Goal: Task Accomplishment & Management: Use online tool/utility

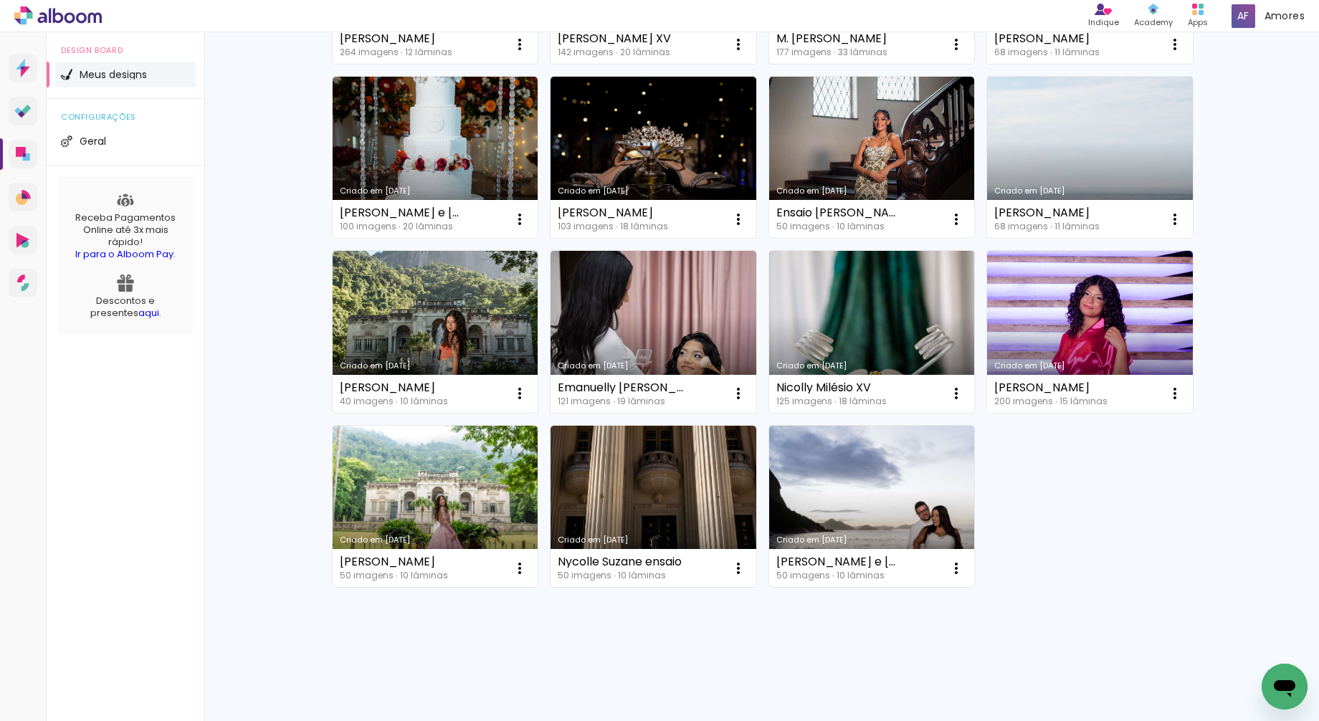
scroll to position [282, 0]
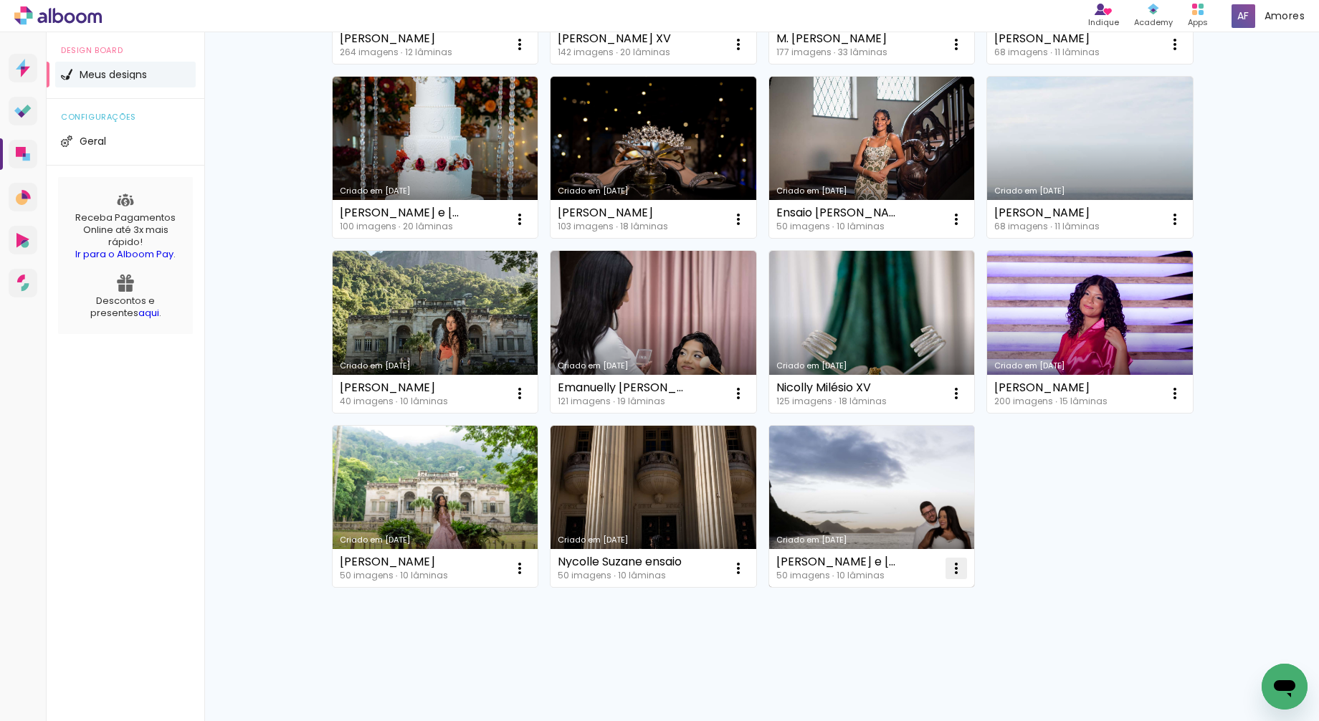
click at [956, 563] on iron-icon at bounding box center [956, 568] width 17 height 17
click at [921, 656] on paper-item "Excluir" at bounding box center [899, 662] width 141 height 29
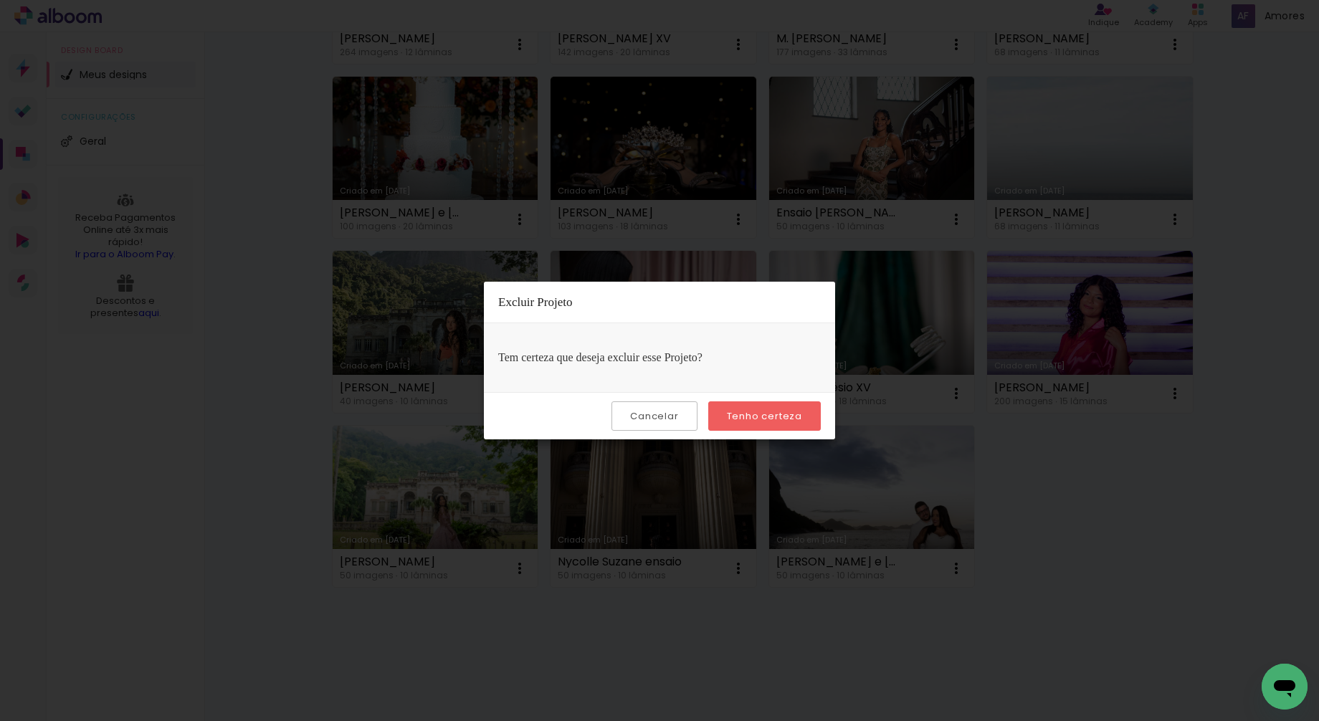
click at [0, 0] on slot "Tenho certeza" at bounding box center [0, 0] width 0 height 0
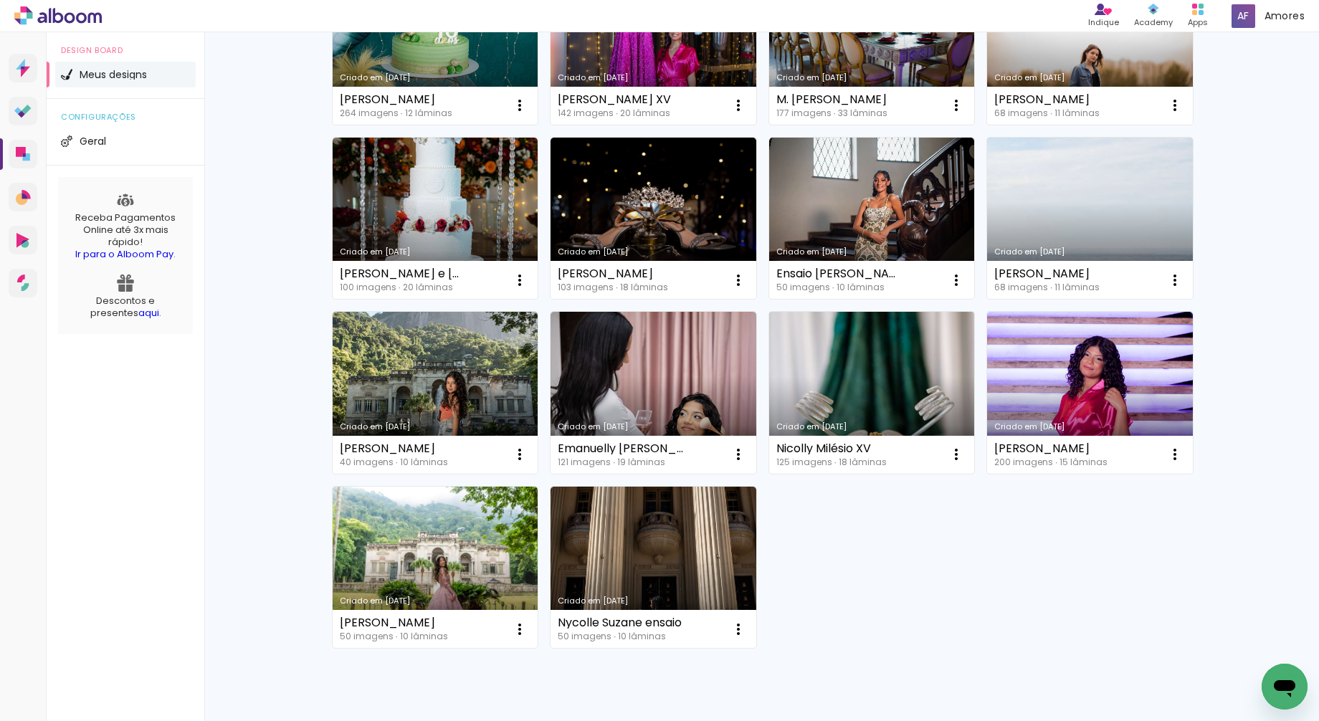
scroll to position [228, 0]
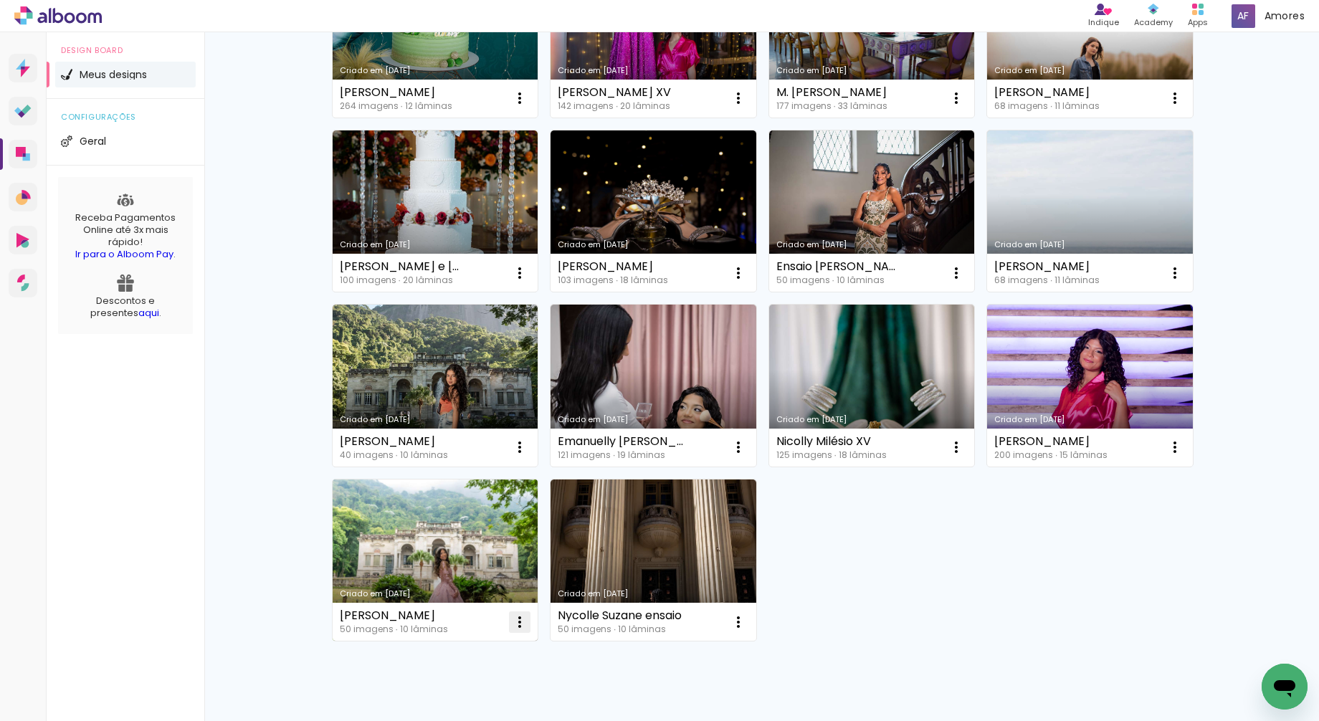
click at [518, 620] on iron-icon at bounding box center [519, 622] width 17 height 17
click at [476, 710] on paper-item "Excluir" at bounding box center [462, 716] width 141 height 29
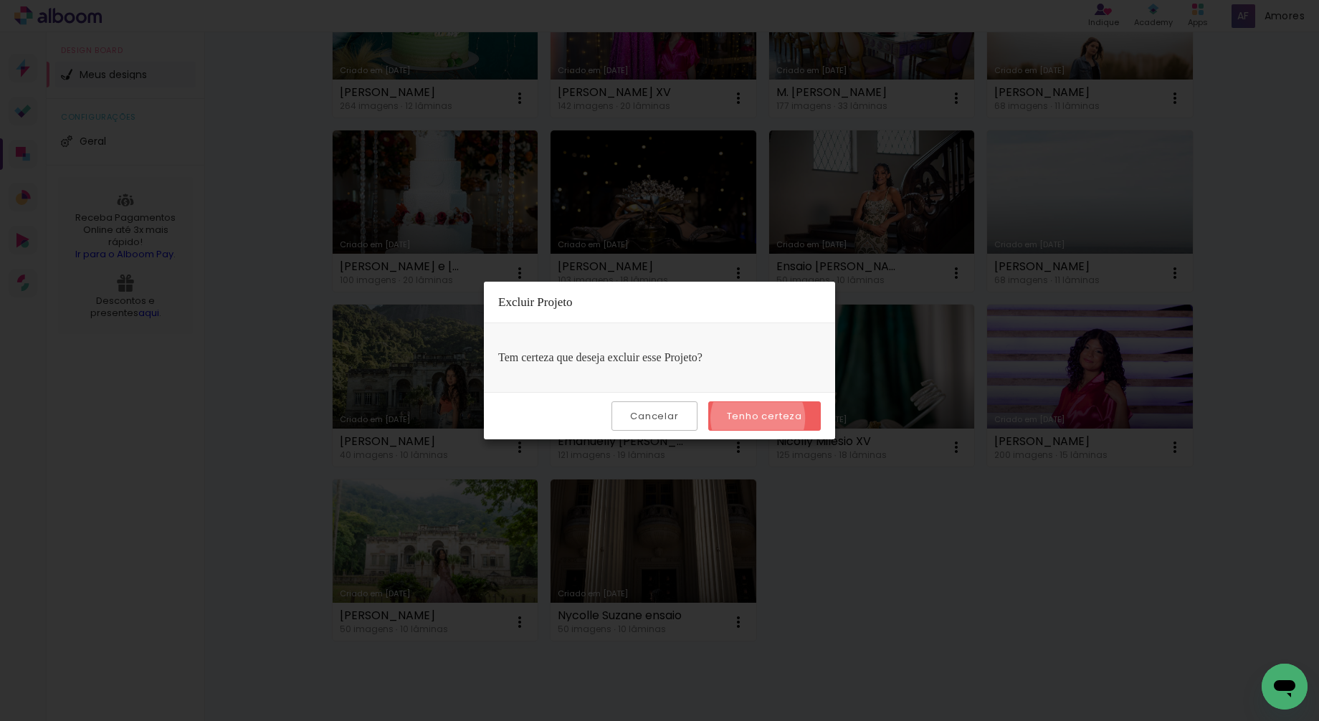
click at [0, 0] on slot "Tenho certeza" at bounding box center [0, 0] width 0 height 0
click at [0, 0] on slot "Cancelar" at bounding box center [0, 0] width 0 height 0
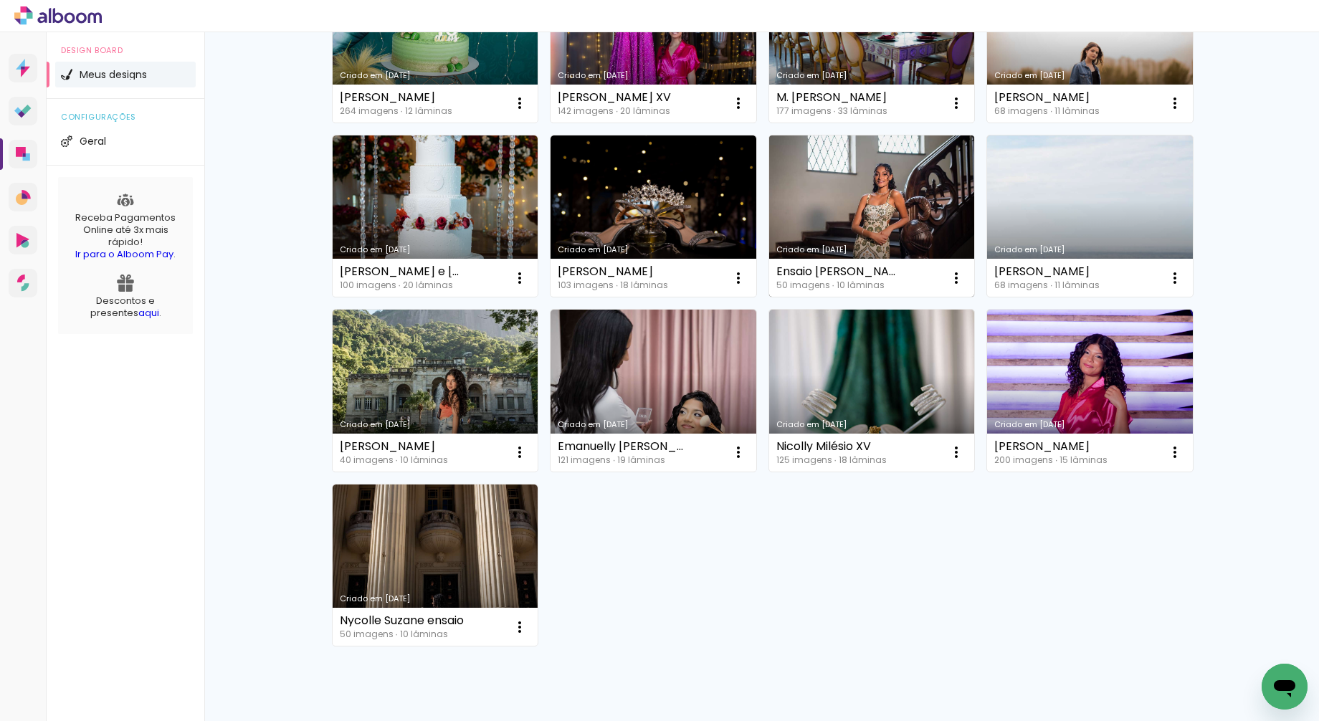
scroll to position [282, 0]
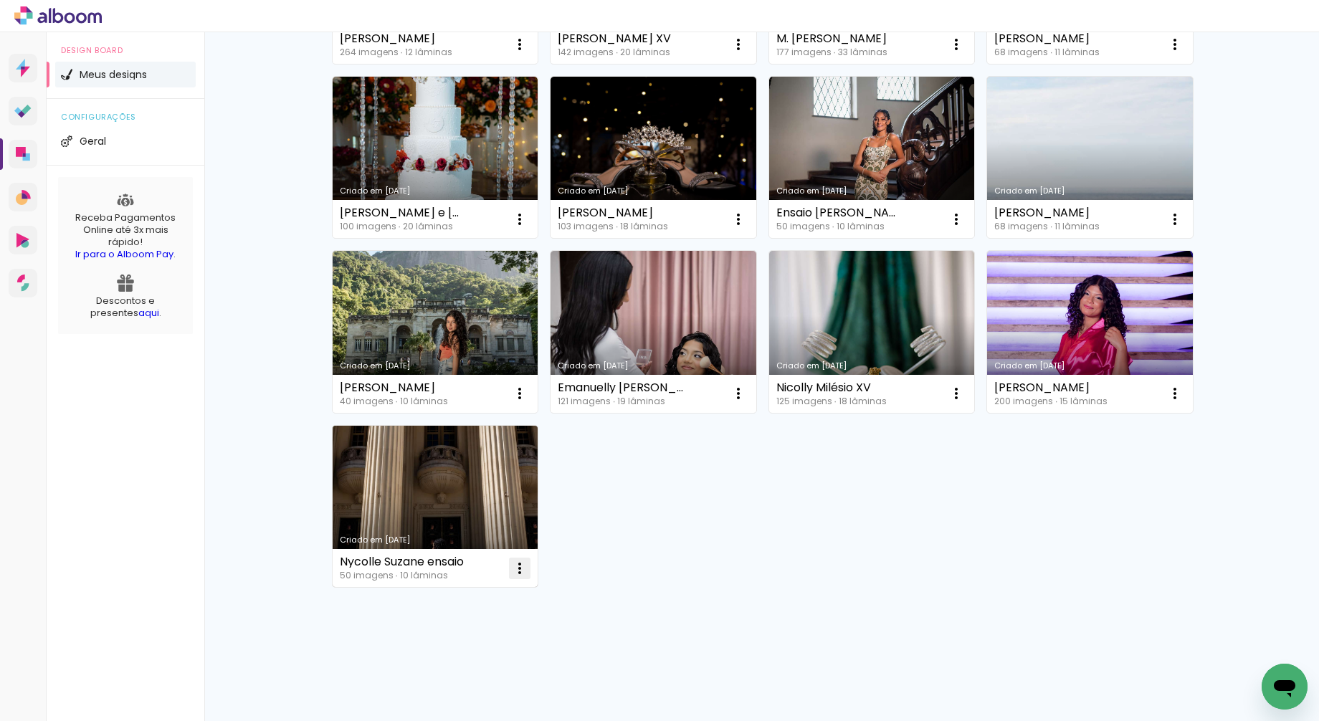
click at [518, 568] on iron-icon at bounding box center [519, 568] width 17 height 17
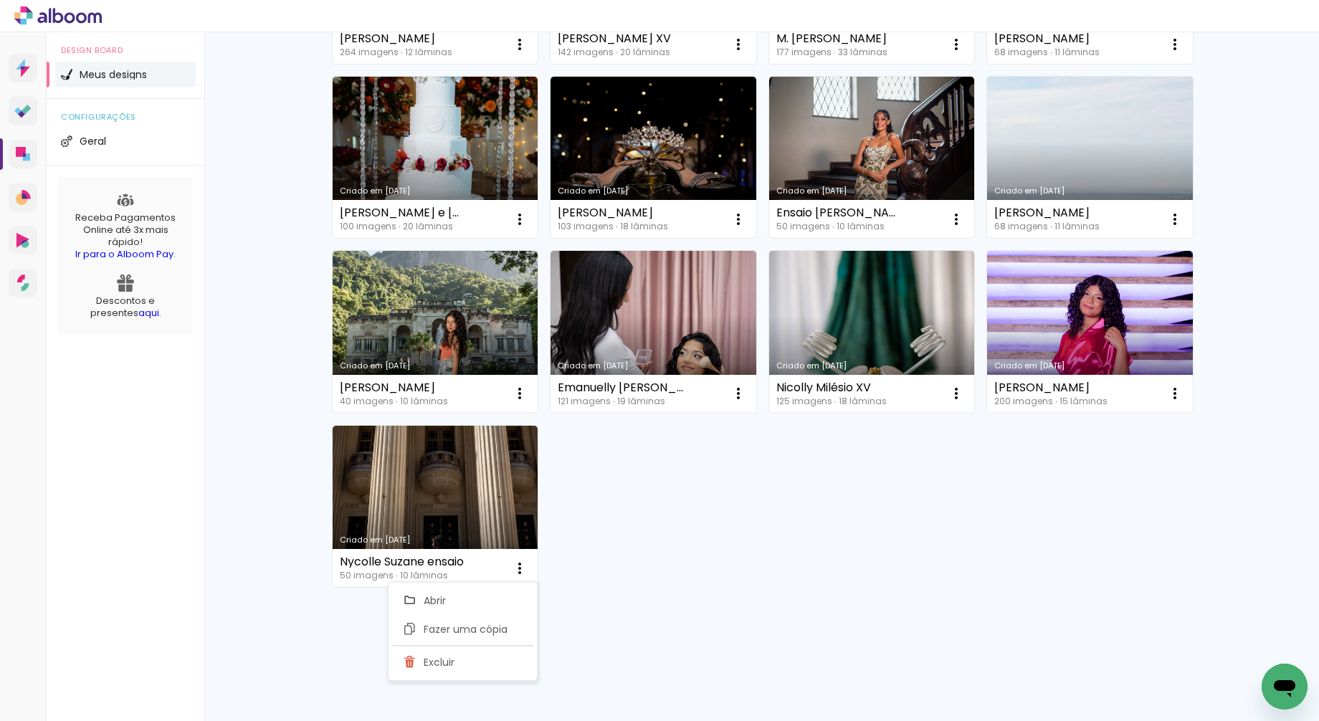
click at [823, 507] on div "Criado em [DATE] arnaldo 264 imagens ∙ 12 lâminas Abrir Fazer uma cópia Excluir…" at bounding box center [761, 244] width 873 height 698
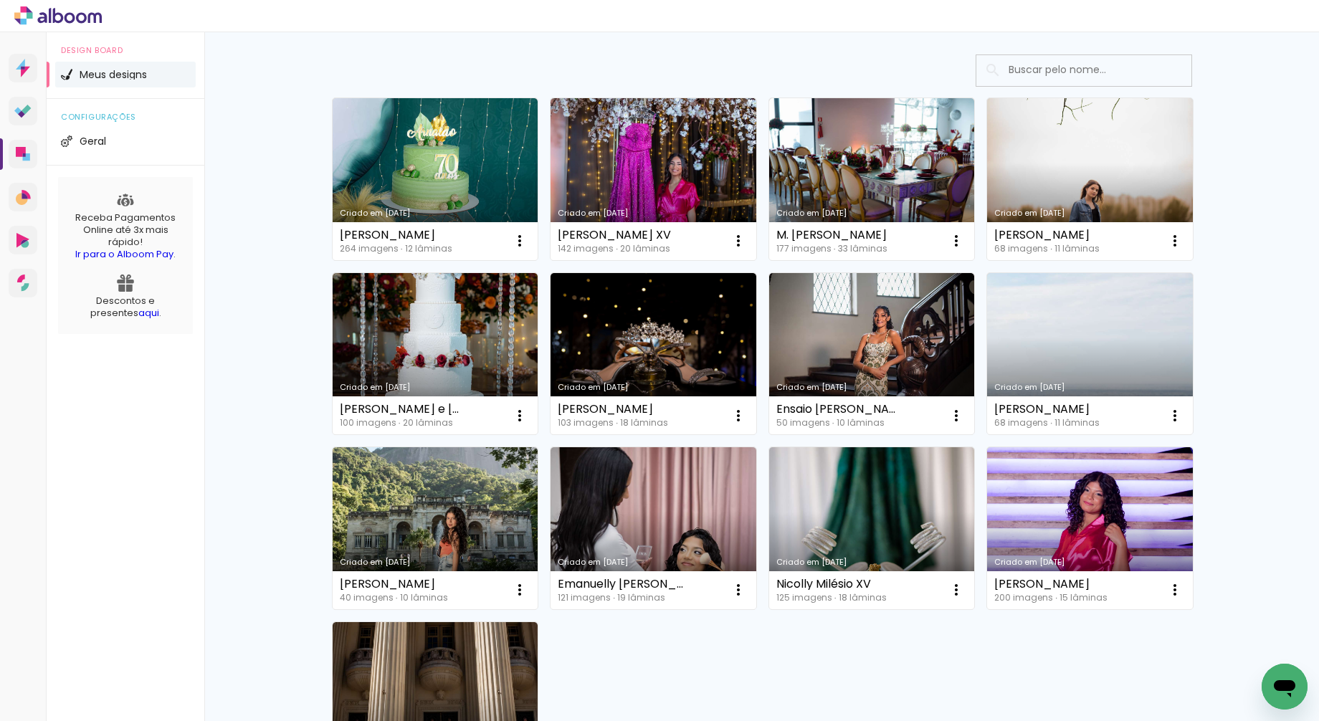
scroll to position [0, 0]
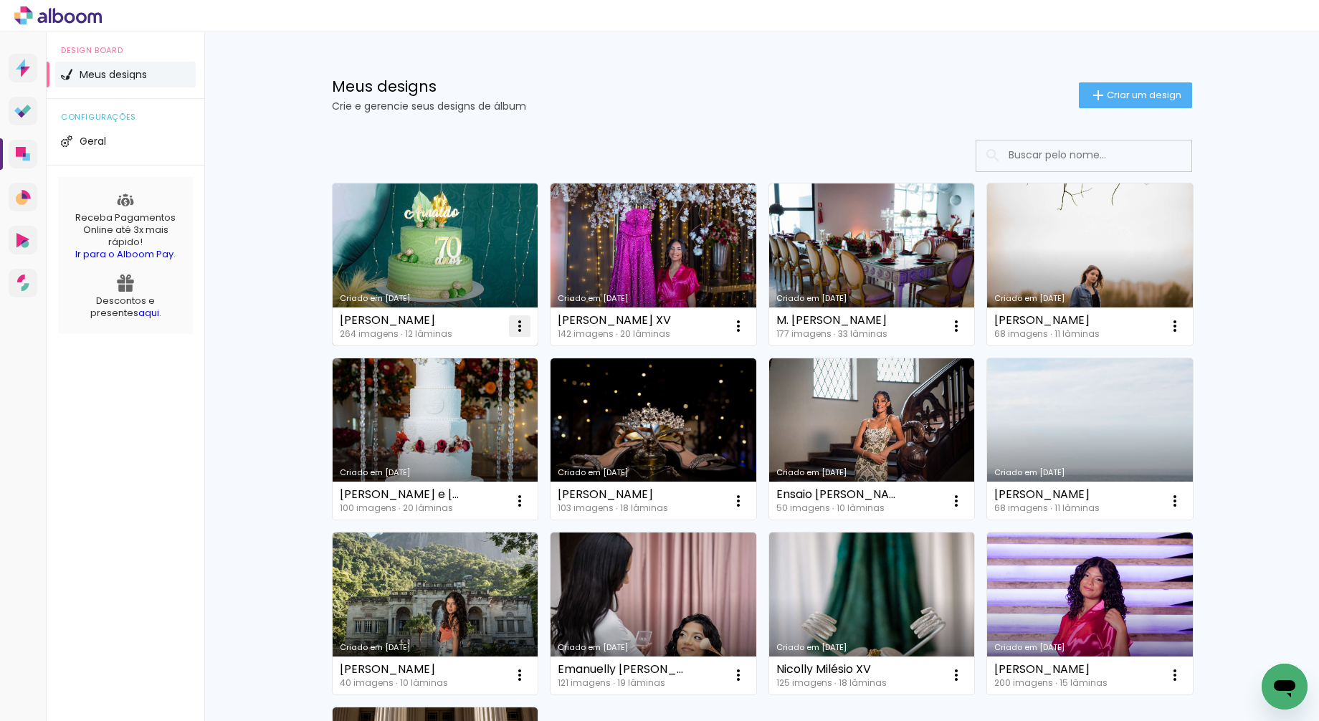
click at [515, 324] on iron-icon at bounding box center [519, 326] width 17 height 17
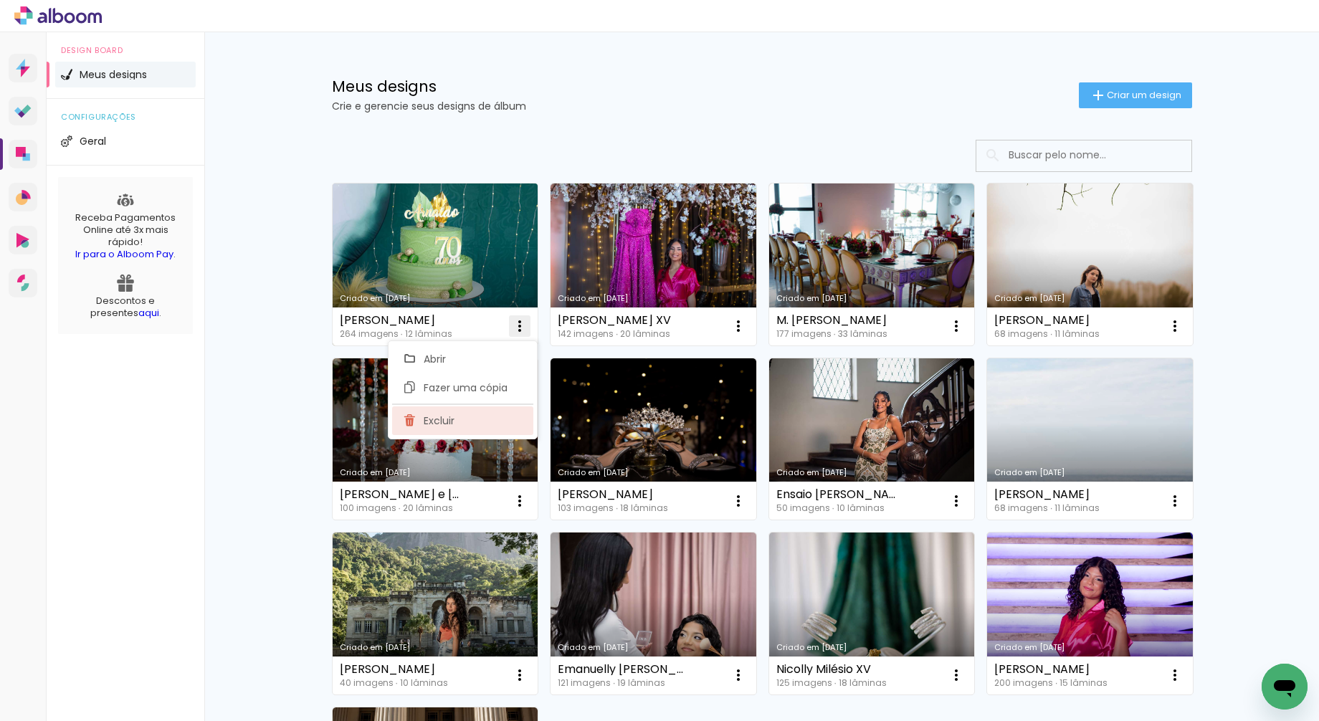
click at [457, 424] on paper-item "Excluir" at bounding box center [462, 420] width 141 height 29
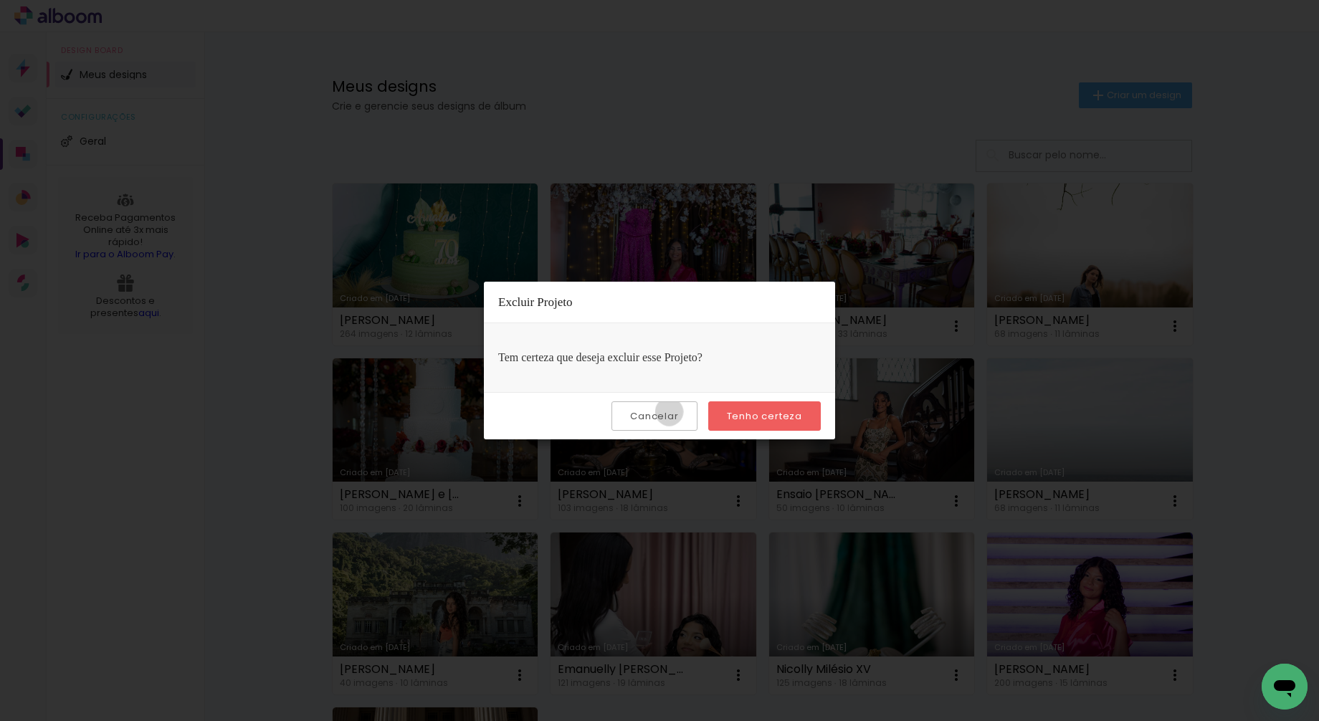
click at [0, 0] on slot "Cancelar" at bounding box center [0, 0] width 0 height 0
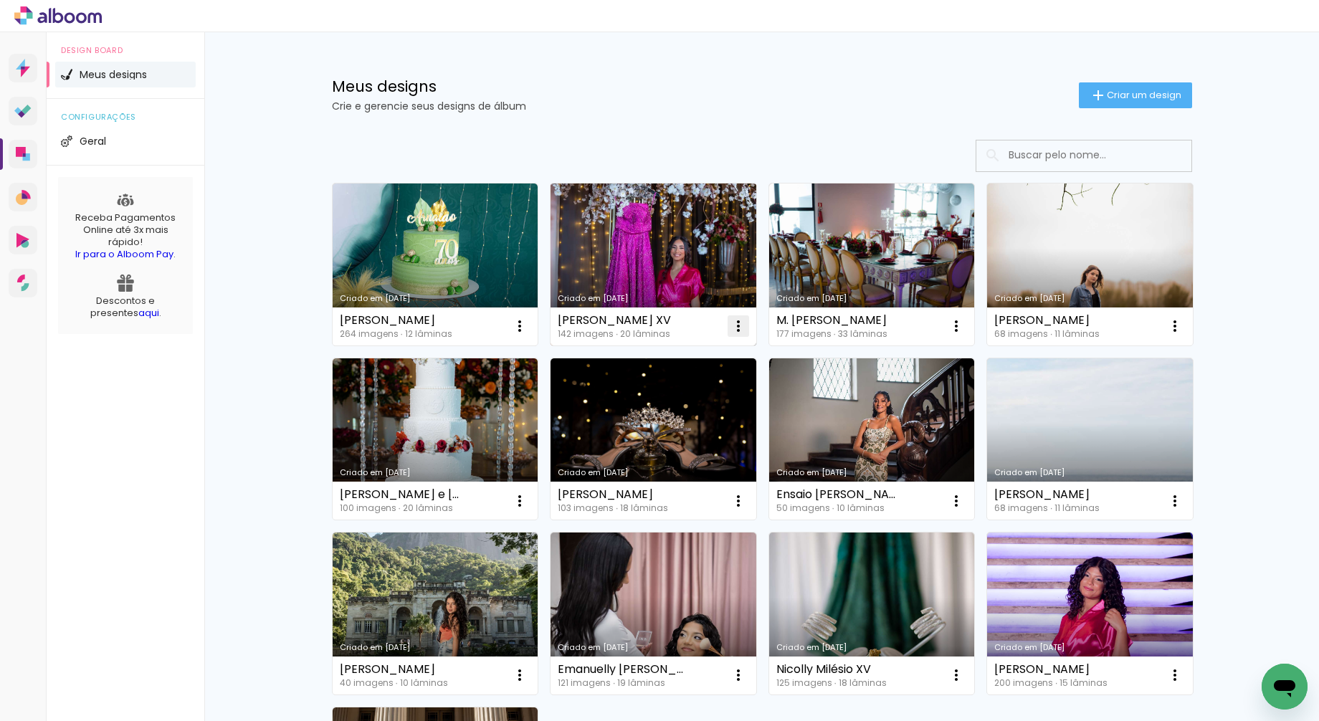
click at [733, 325] on iron-icon at bounding box center [738, 326] width 17 height 17
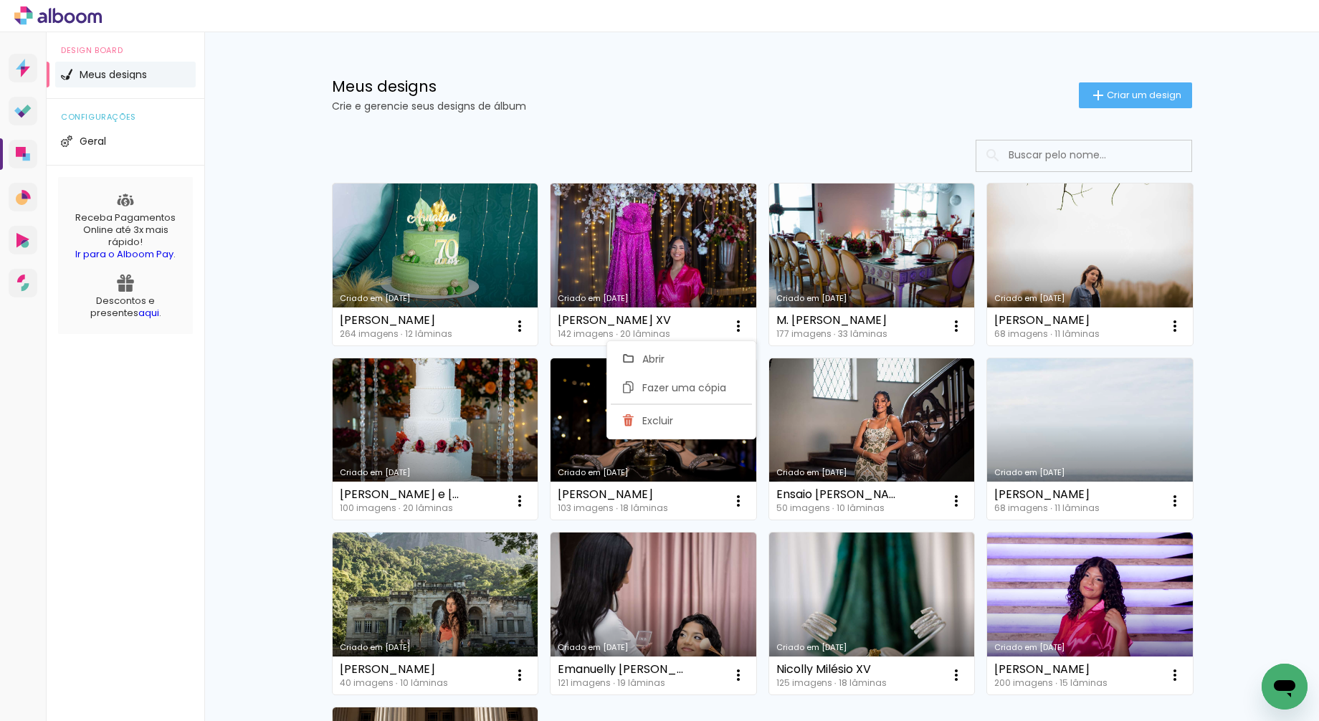
click at [672, 276] on link "Criado em [DATE]" at bounding box center [654, 265] width 206 height 162
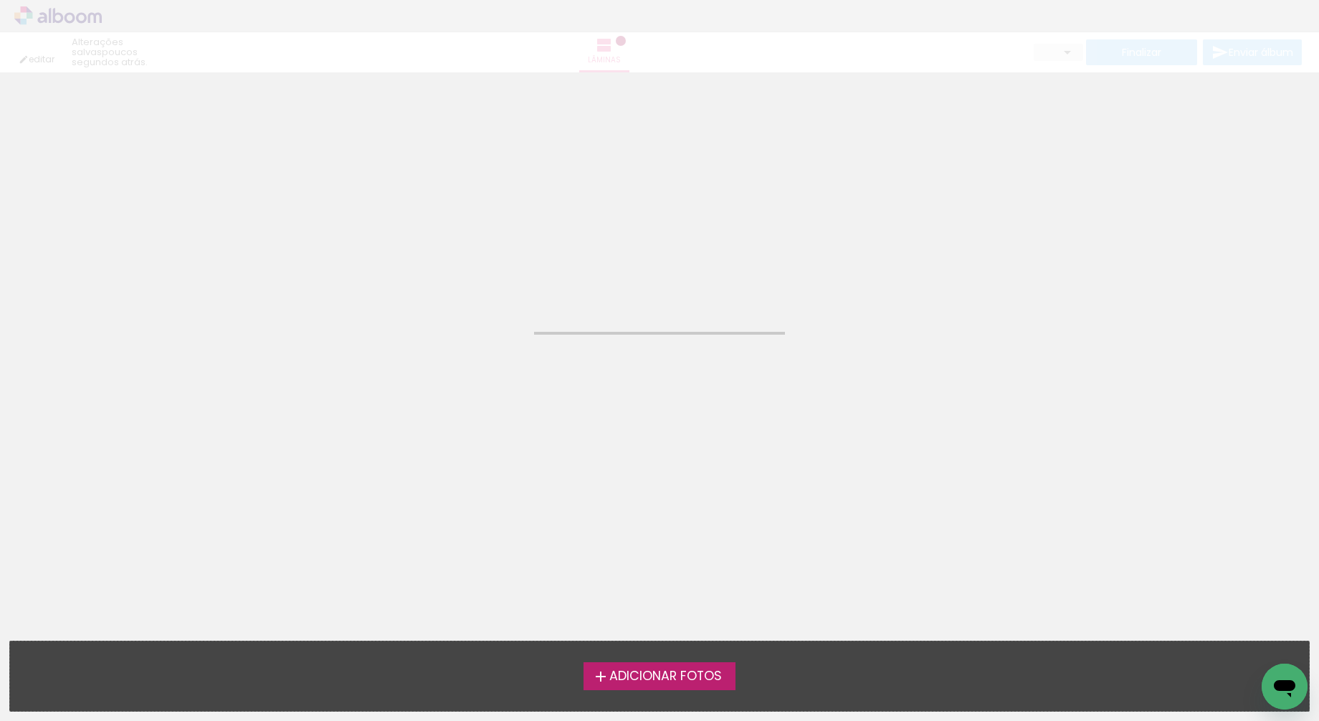
click at [672, 276] on neon-animated-pages "Confirmar Cancelar" at bounding box center [659, 396] width 1319 height 649
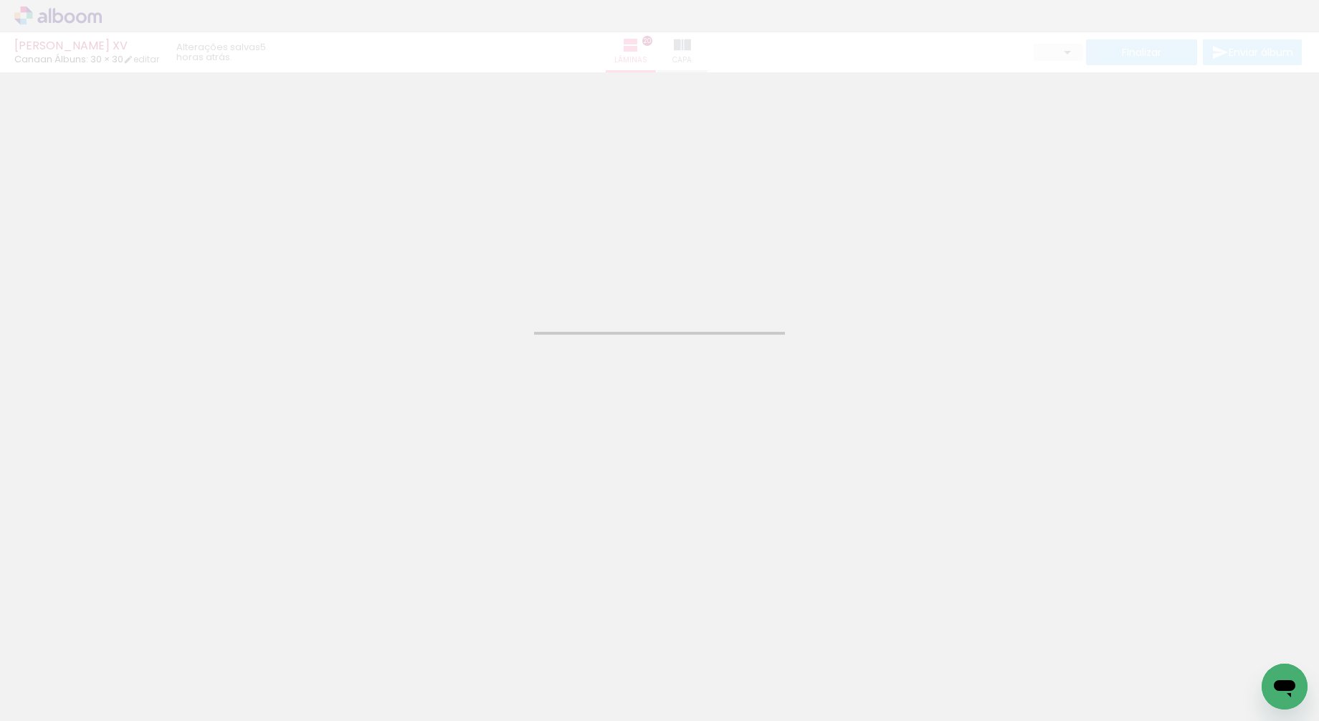
type input "JPG"
type input "Alta, 300 DPI"
